Goal: Information Seeking & Learning: Check status

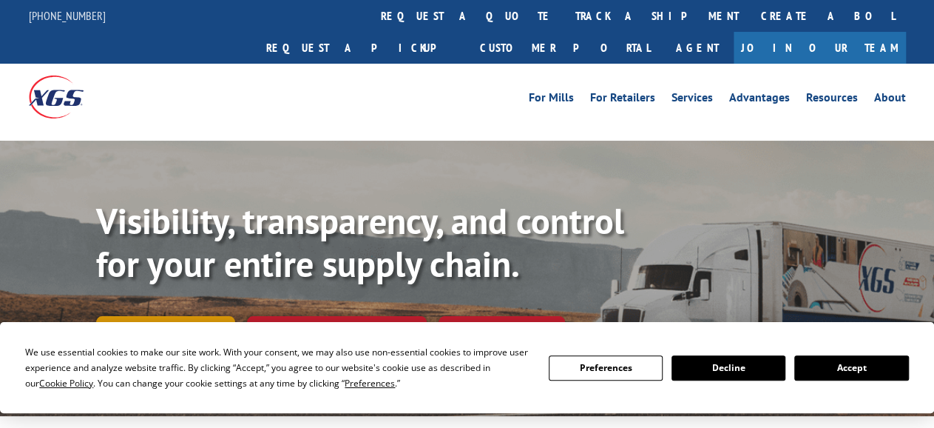
click at [180, 316] on link "Track shipment" at bounding box center [165, 331] width 139 height 31
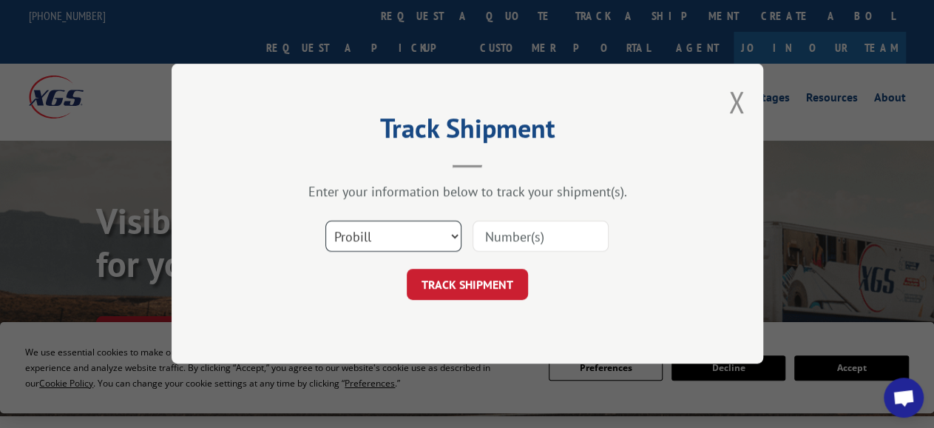
click at [325, 221] on select "Select category... Probill BOL PO" at bounding box center [393, 236] width 136 height 31
select select "bol"
click option "BOL" at bounding box center [0, 0] width 0 height 0
click at [530, 236] on input at bounding box center [541, 236] width 136 height 31
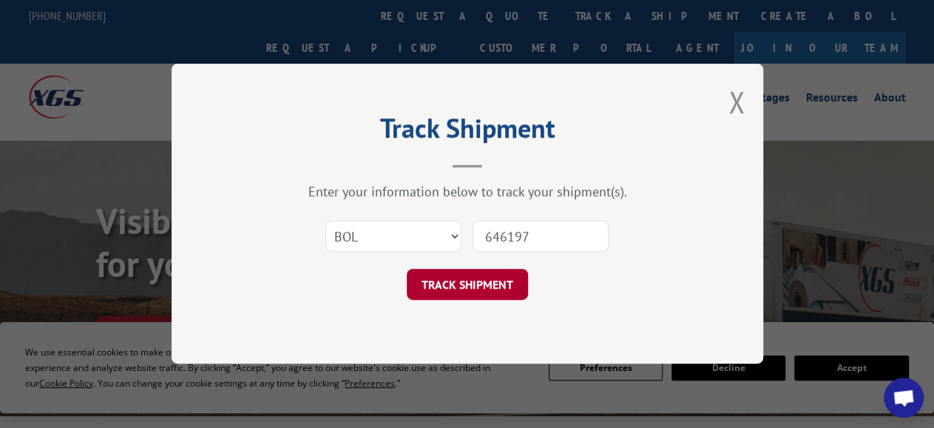
type input "646197"
click at [494, 284] on button "TRACK SHIPMENT" at bounding box center [467, 284] width 121 height 31
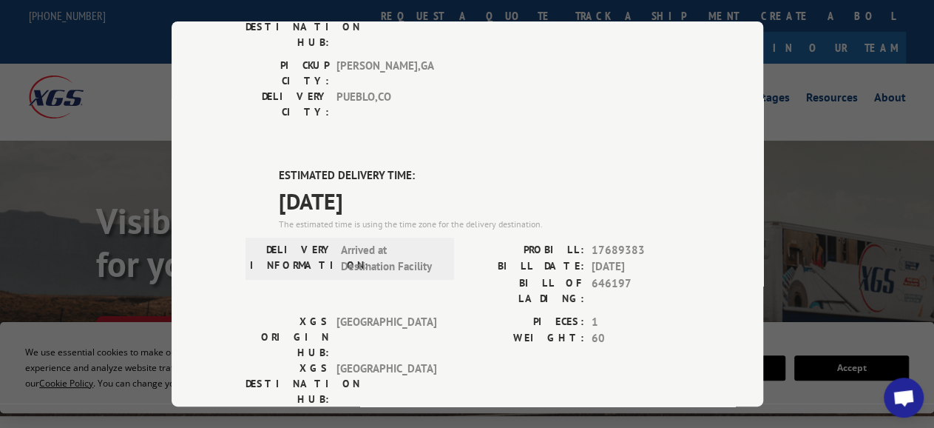
scroll to position [320, 0]
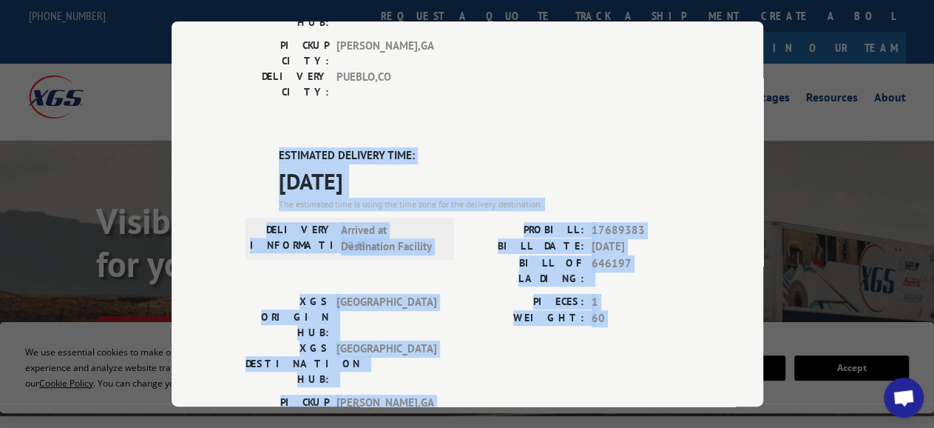
drag, startPoint x: 249, startPoint y: 46, endPoint x: 498, endPoint y: 268, distance: 333.2
click at [498, 268] on div "DELIVERED DELIVERY INFORMATION: [DATE] 09:00 am ILLEGIBLE PROBILL: 14540261 BIL…" at bounding box center [468, 271] width 444 height 900
copy div "ESTIMATED DELIVERY TIME: [DATE] The estimated time is using the time zone for t…"
